Goal: Navigation & Orientation: Find specific page/section

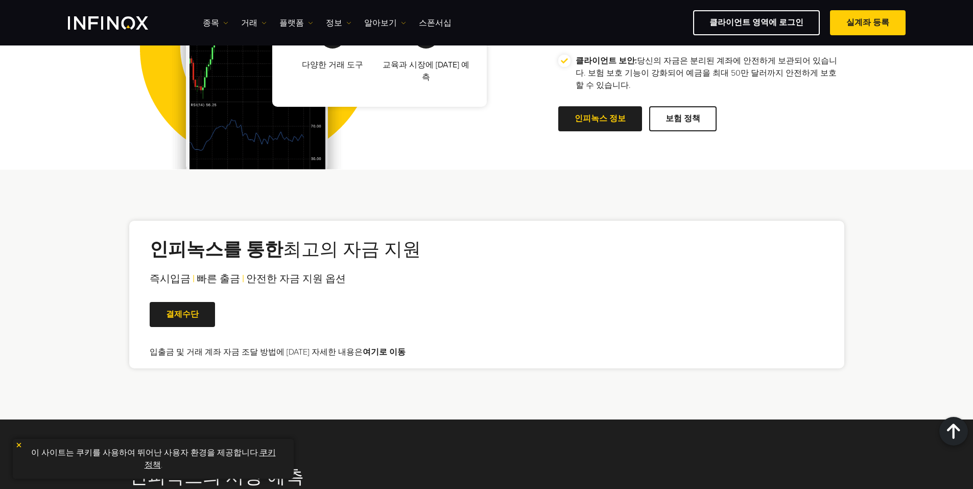
scroll to position [1879, 0]
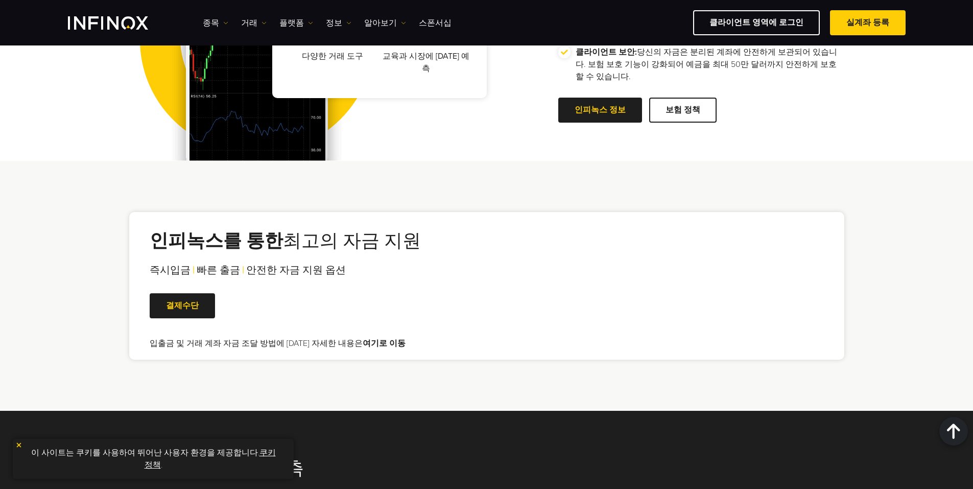
click at [370, 338] on link "여기로 이동" at bounding box center [384, 343] width 43 height 10
click at [367, 338] on link "여기로 이동" at bounding box center [384, 343] width 43 height 10
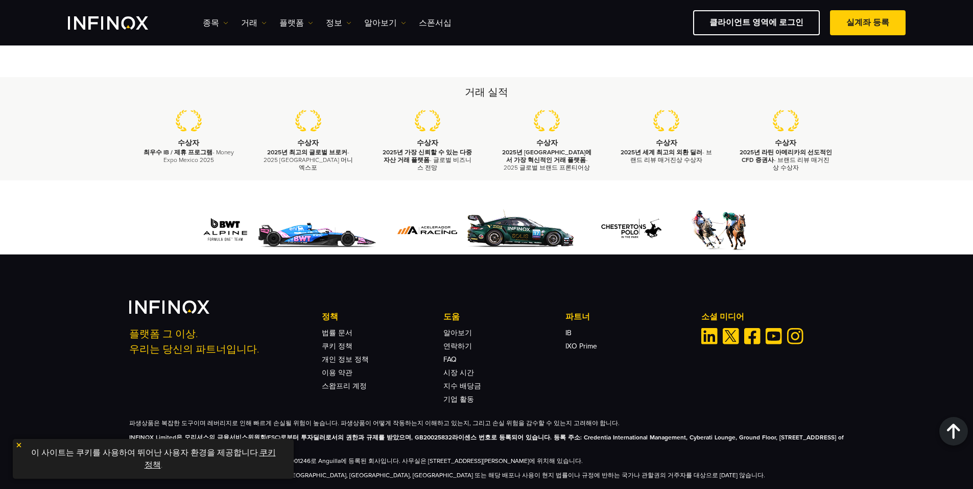
scroll to position [2326, 0]
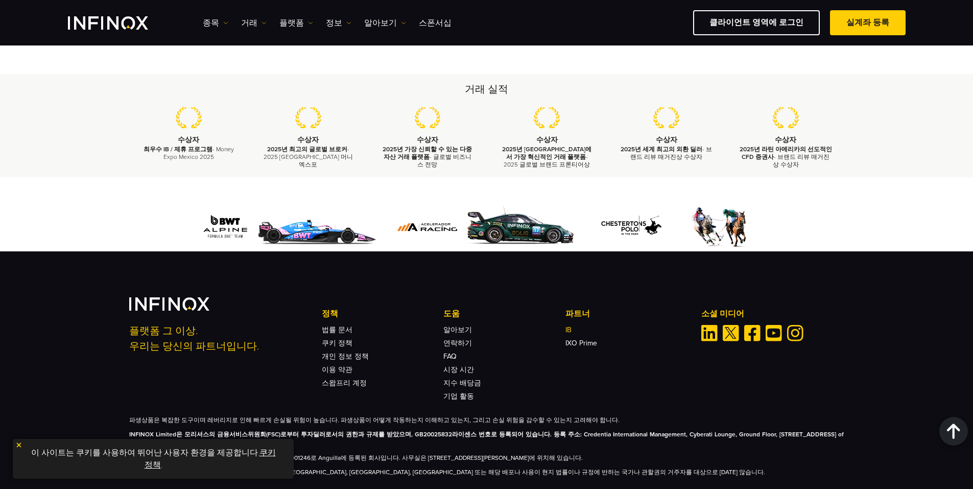
click at [570, 330] on link "IB" at bounding box center [569, 329] width 6 height 9
